Goal: Task Accomplishment & Management: Use online tool/utility

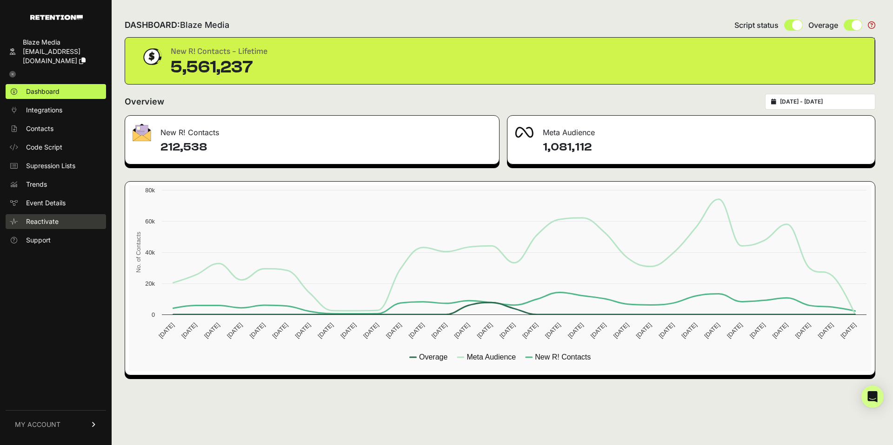
click at [47, 225] on span "Reactivate" at bounding box center [42, 221] width 33 height 9
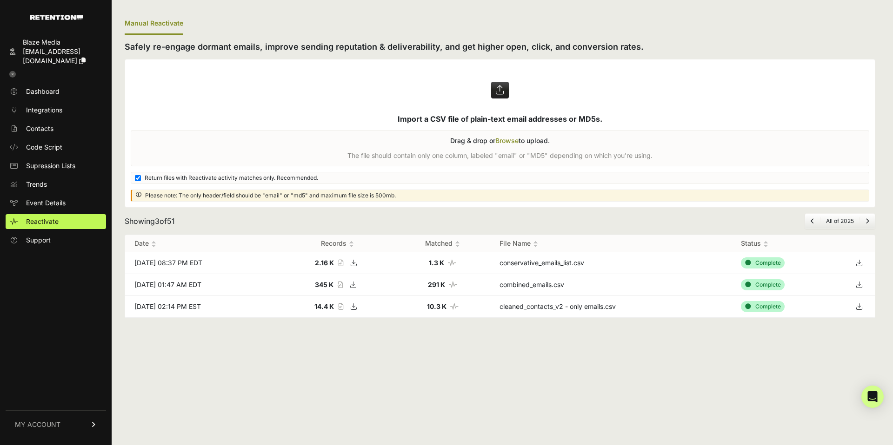
click at [511, 141] on label at bounding box center [499, 134] width 749 height 148
click at [0, 0] on input "file" at bounding box center [0, 0] width 0 height 0
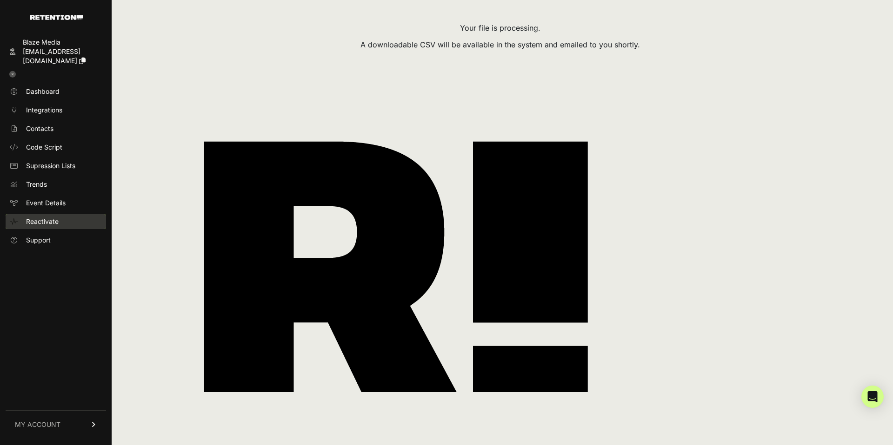
click at [30, 222] on span "Reactivate" at bounding box center [42, 221] width 33 height 9
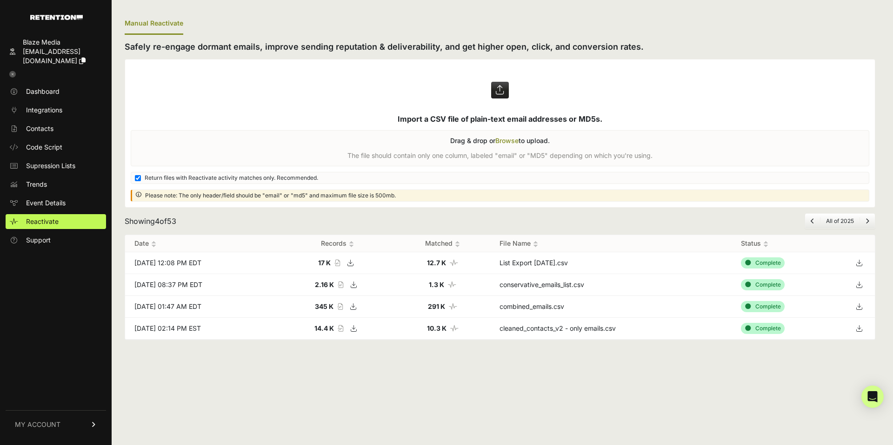
click at [858, 264] on icon at bounding box center [858, 263] width 13 height 14
click at [14, 51] on icon at bounding box center [12, 51] width 6 height 7
click at [16, 76] on link at bounding box center [56, 74] width 100 height 12
